Goal: Task Accomplishment & Management: Manage account settings

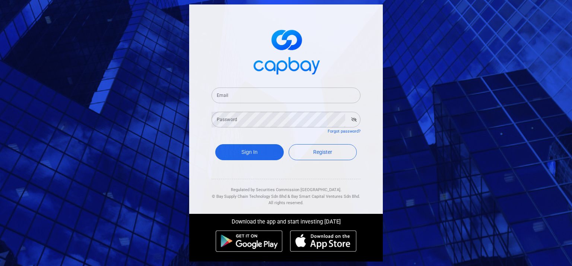
click at [235, 96] on input "Email" at bounding box center [286, 96] width 149 height 16
type input "[EMAIL_ADDRESS][DOMAIN_NAME]"
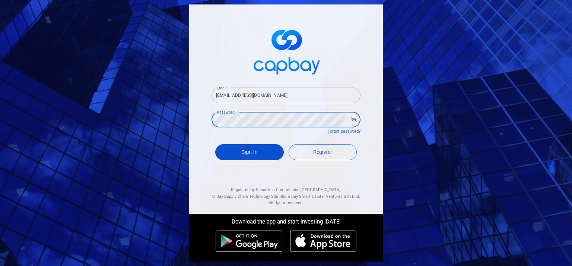
click at [243, 156] on button "Sign In" at bounding box center [249, 152] width 69 height 16
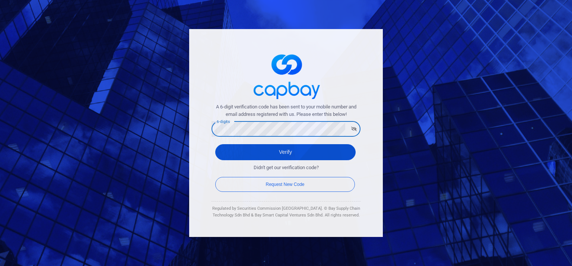
click at [250, 151] on button "Verify" at bounding box center [285, 152] width 140 height 16
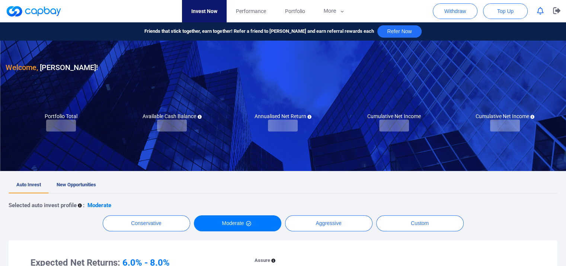
checkbox input "true"
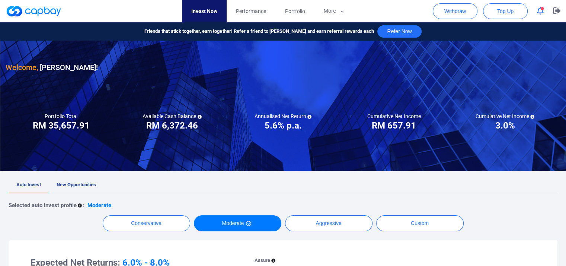
click at [541, 13] on icon "button" at bounding box center [540, 11] width 7 height 8
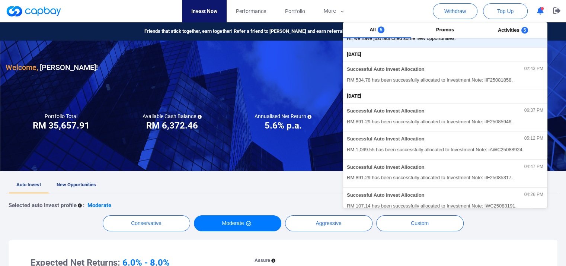
scroll to position [179, 0]
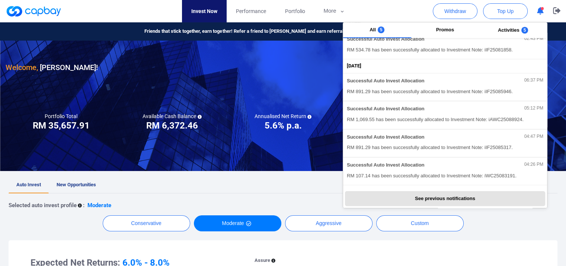
click at [461, 188] on div "All 5 Promos Activities 5 [DATE] Mark all as read Successful Auto Invest Alloca…" at bounding box center [445, 115] width 205 height 186
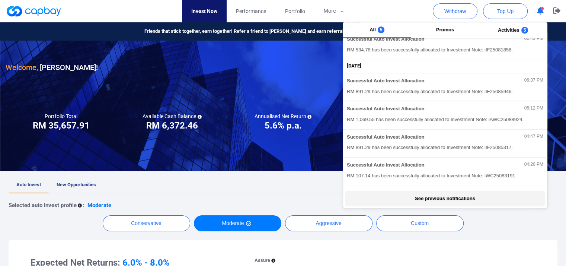
click at [460, 200] on button "See previous notifications" at bounding box center [445, 198] width 200 height 15
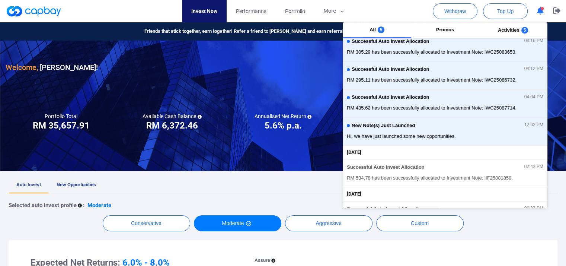
scroll to position [0, 0]
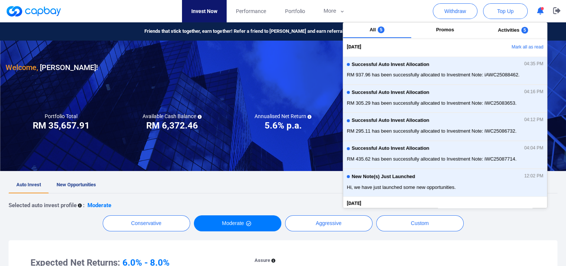
click at [515, 45] on button "Mark all as read" at bounding box center [507, 47] width 80 height 13
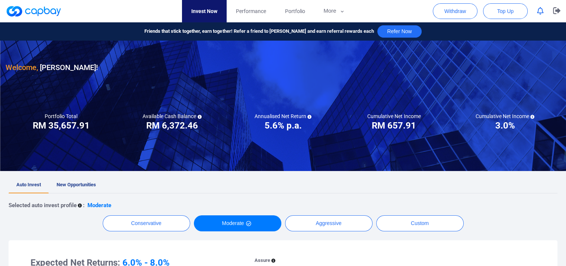
click at [214, 158] on div at bounding box center [283, 106] width 566 height 130
